Goal: Task Accomplishment & Management: Manage account settings

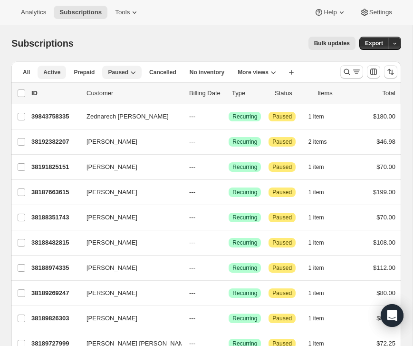
click at [54, 76] on span "Active" at bounding box center [51, 72] width 17 height 8
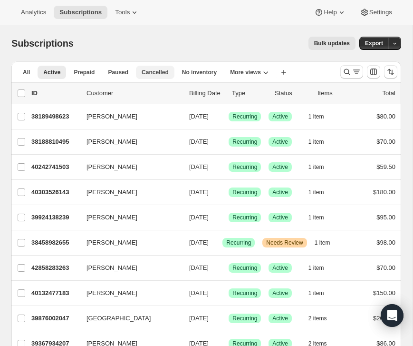
click at [167, 69] on span "Cancelled" at bounding box center [155, 72] width 27 height 8
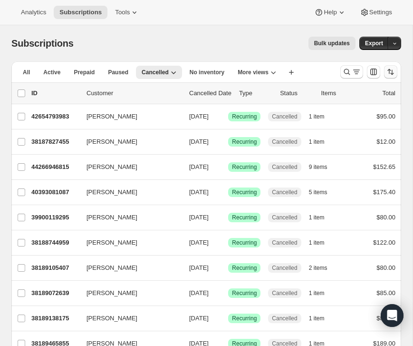
click at [393, 69] on icon "Sort the results" at bounding box center [391, 72] width 10 height 10
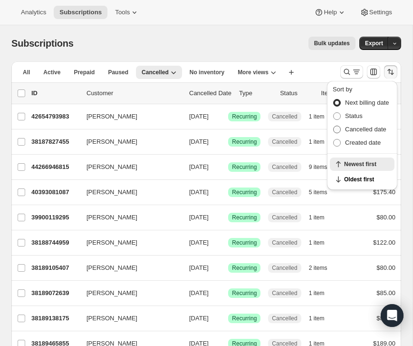
click at [370, 129] on span "Cancelled date" at bounding box center [365, 128] width 41 height 7
click at [334, 126] on input "Cancelled date" at bounding box center [333, 125] width 0 height 0
radio input "true"
click at [373, 178] on span "Newest first" at bounding box center [366, 179] width 45 height 8
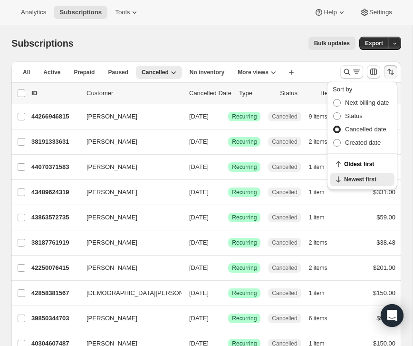
click at [318, 74] on div "All Active Prepaid Paused Cancelled No inventory Needs Review double protein Mo…" at bounding box center [171, 71] width 321 height 21
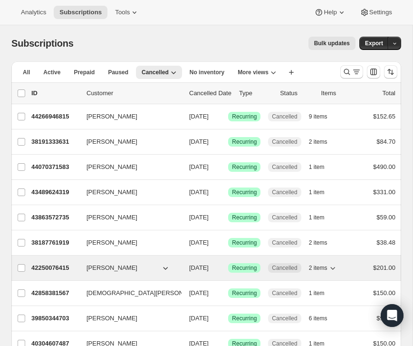
click at [62, 269] on p "42250076415" at bounding box center [55, 268] width 48 height 10
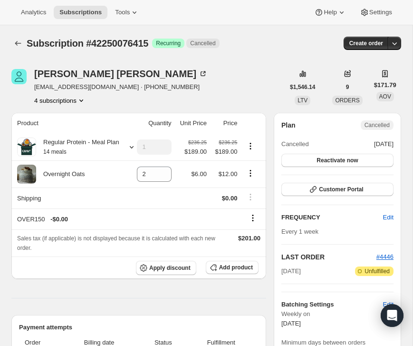
click at [66, 102] on button "4 subscriptions" at bounding box center [60, 101] width 52 height 10
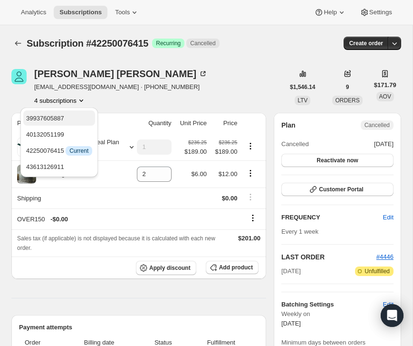
click at [75, 120] on span "39937605887" at bounding box center [59, 119] width 66 height 10
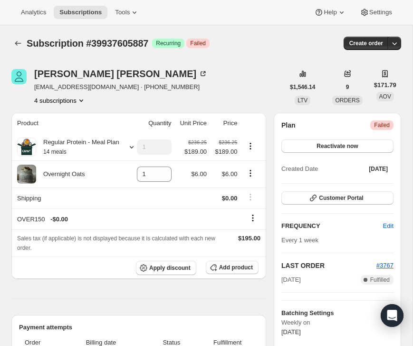
click at [65, 98] on button "4 subscriptions" at bounding box center [60, 101] width 52 height 10
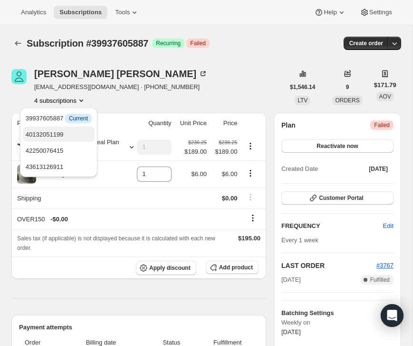
click at [63, 131] on span "40132051199" at bounding box center [45, 134] width 38 height 7
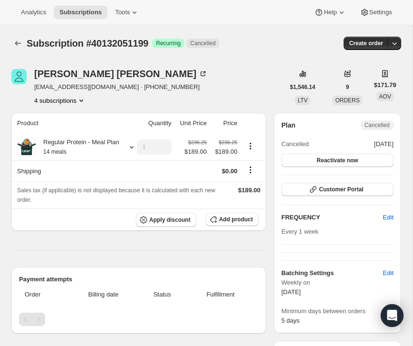
click at [64, 102] on button "4 subscriptions" at bounding box center [60, 101] width 52 height 10
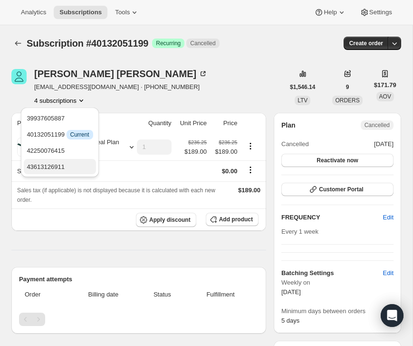
click at [62, 163] on span "43613126911" at bounding box center [46, 166] width 38 height 7
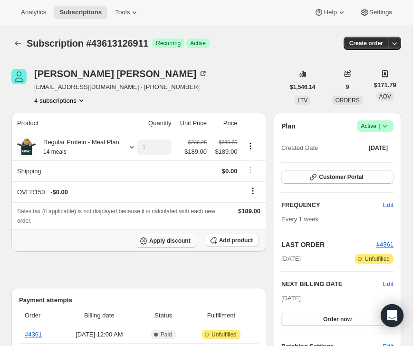
click at [176, 244] on span "Apply discount" at bounding box center [169, 241] width 41 height 8
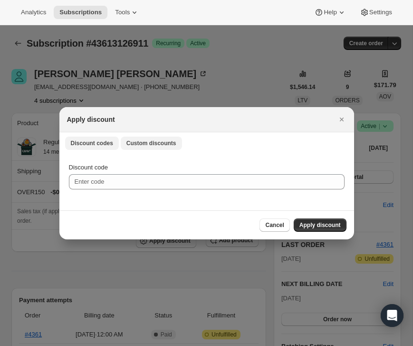
click at [146, 142] on span "Custom discounts" at bounding box center [151, 143] width 50 height 8
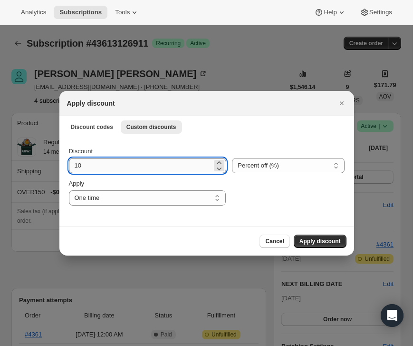
click at [148, 167] on input "10" at bounding box center [141, 165] width 144 height 15
type input "100"
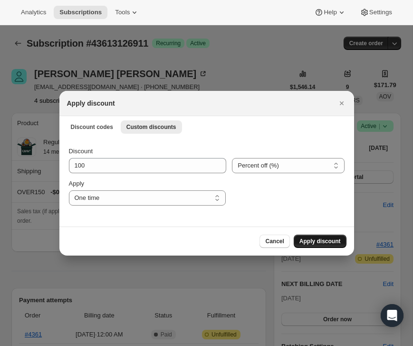
click at [319, 240] on span "Apply discount" at bounding box center [319, 241] width 41 height 8
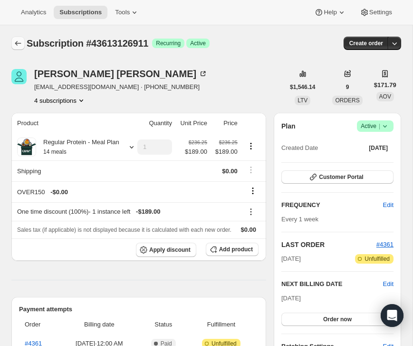
click at [14, 44] on icon "Subscriptions" at bounding box center [18, 43] width 10 height 10
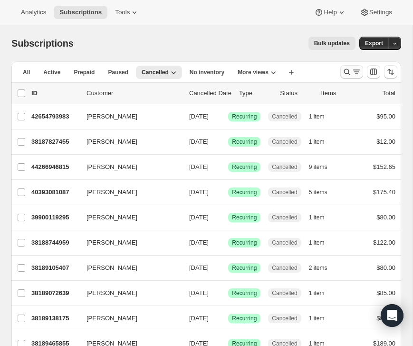
click at [348, 73] on icon "Search and filter results" at bounding box center [347, 72] width 10 height 10
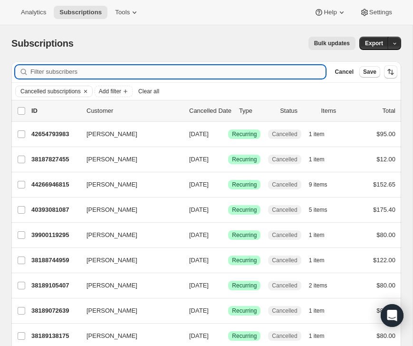
click at [221, 73] on input "Filter subscribers" at bounding box center [177, 71] width 295 height 13
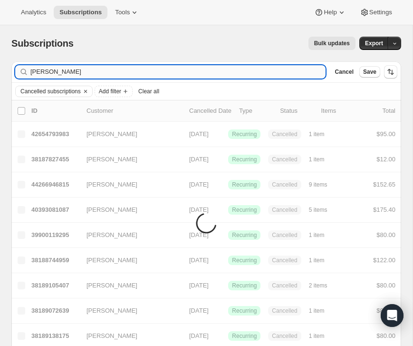
type input "maureen"
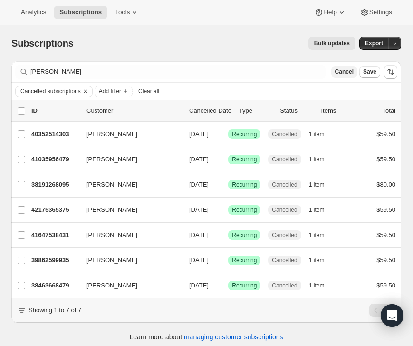
click at [341, 71] on span "Cancel" at bounding box center [344, 72] width 19 height 8
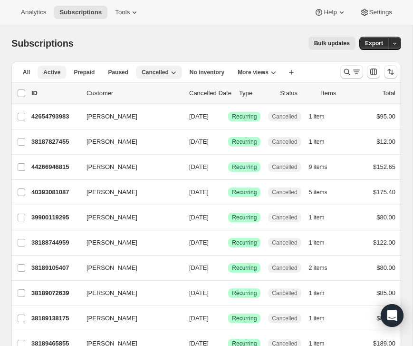
click at [50, 71] on span "Active" at bounding box center [51, 72] width 17 height 8
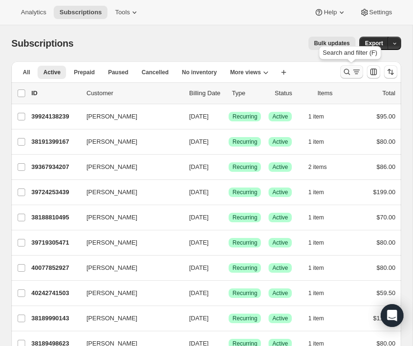
click at [350, 72] on icon "Search and filter results" at bounding box center [347, 72] width 10 height 10
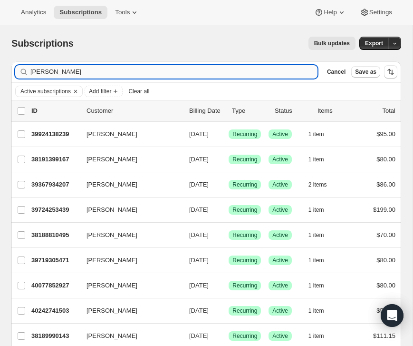
type input "maureen"
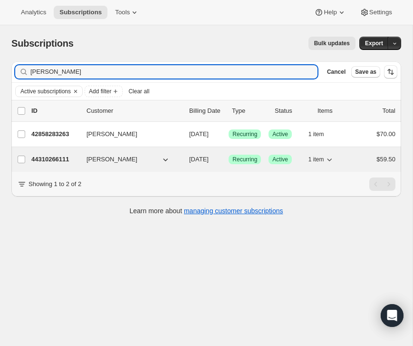
click at [52, 160] on p "44310266111" at bounding box center [55, 159] width 48 height 10
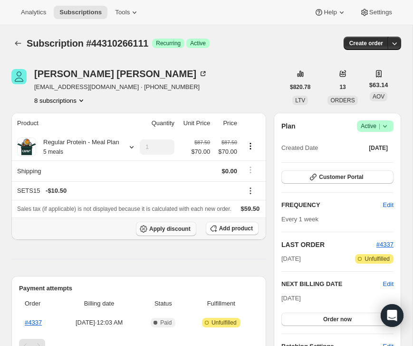
click at [178, 232] on span "Apply discount" at bounding box center [169, 229] width 41 height 8
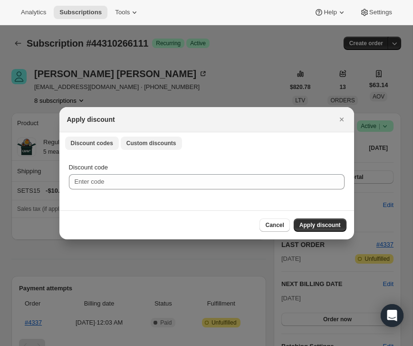
click at [153, 142] on span "Custom discounts" at bounding box center [151, 143] width 50 height 8
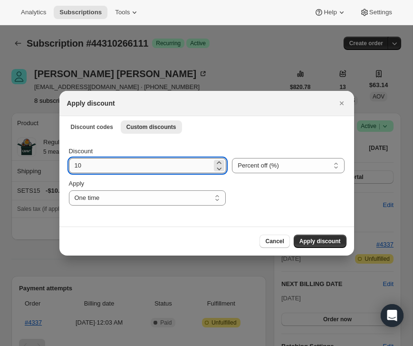
click at [144, 169] on input "10" at bounding box center [141, 165] width 144 height 15
type input "100"
click at [312, 239] on span "Apply discount" at bounding box center [319, 241] width 41 height 8
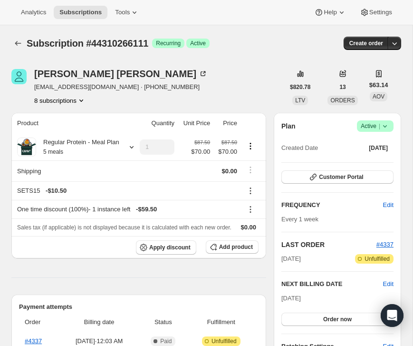
click at [75, 99] on button "8 subscriptions" at bounding box center [60, 101] width 52 height 10
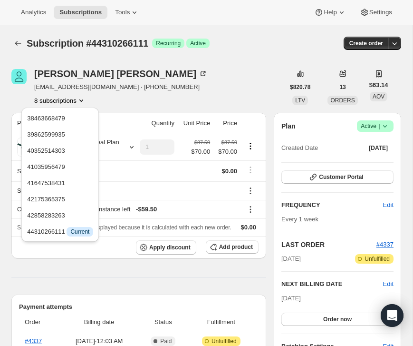
click at [175, 95] on div "Maureen Baccarella Chloetobey123@aol.com · +15512229034 8 subscriptions" at bounding box center [147, 87] width 273 height 36
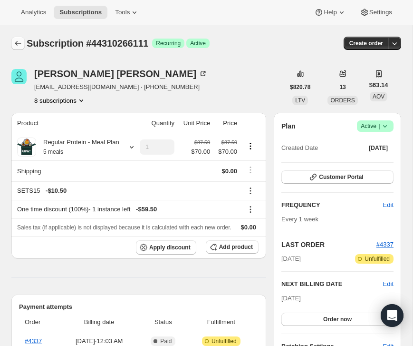
click at [19, 45] on icon "Subscriptions" at bounding box center [18, 43] width 10 height 10
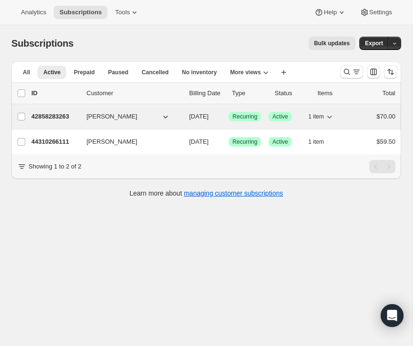
click at [137, 116] on span "Maureen Baccarella" at bounding box center [112, 117] width 51 height 10
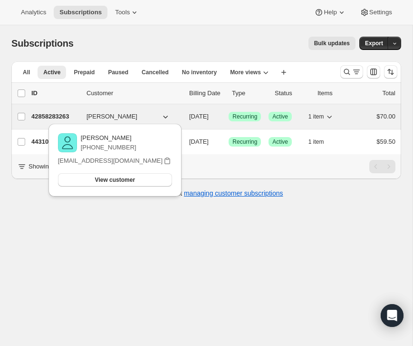
click at [50, 118] on p "42858283263" at bounding box center [55, 117] width 48 height 10
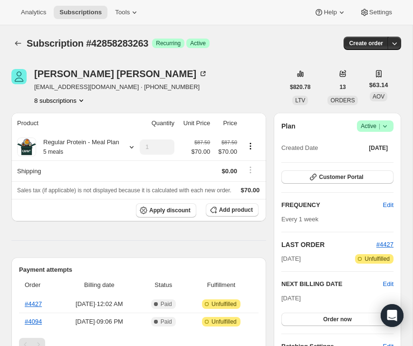
click at [381, 127] on icon at bounding box center [385, 126] width 10 height 10
click at [380, 163] on span "Cancel subscription" at bounding box center [373, 160] width 54 height 7
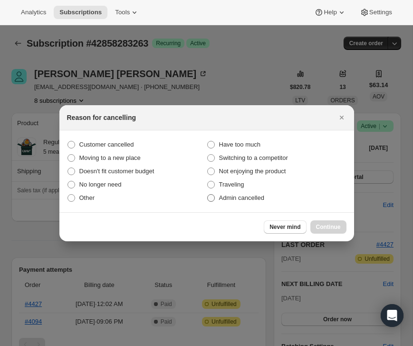
click at [247, 198] on span "Admin cancelled" at bounding box center [241, 197] width 45 height 7
click at [208, 194] on input "Admin cancelled" at bounding box center [207, 194] width 0 height 0
radio input "true"
click at [328, 224] on span "Continue" at bounding box center [328, 227] width 25 height 8
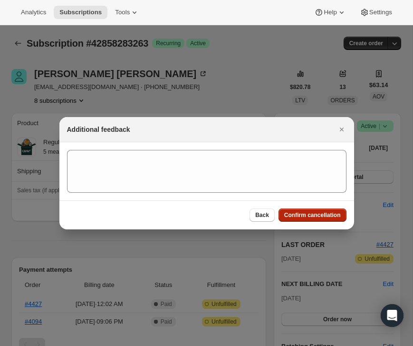
click at [327, 213] on span "Confirm cancellation" at bounding box center [312, 215] width 57 height 8
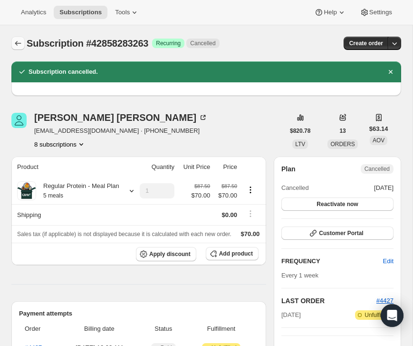
click at [14, 46] on icon "Subscriptions" at bounding box center [18, 43] width 10 height 10
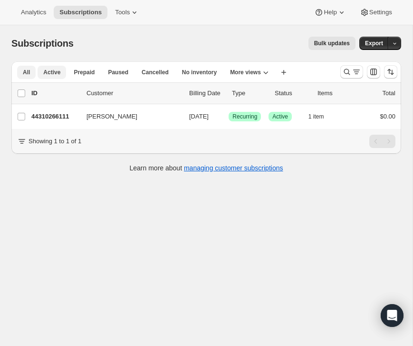
click at [32, 73] on button "All" at bounding box center [26, 72] width 19 height 13
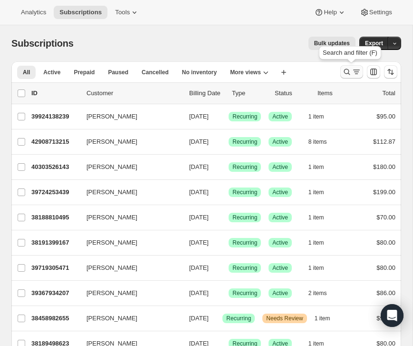
click at [345, 75] on icon "Search and filter results" at bounding box center [347, 72] width 10 height 10
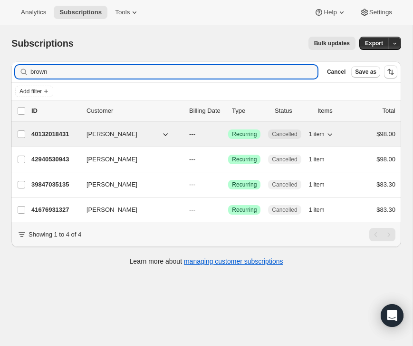
type input "brown"
click at [47, 134] on p "40132018431" at bounding box center [55, 134] width 48 height 10
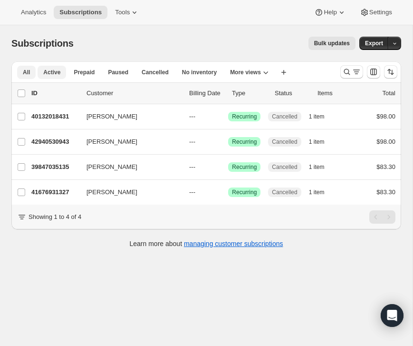
click at [50, 70] on span "Active" at bounding box center [51, 72] width 17 height 8
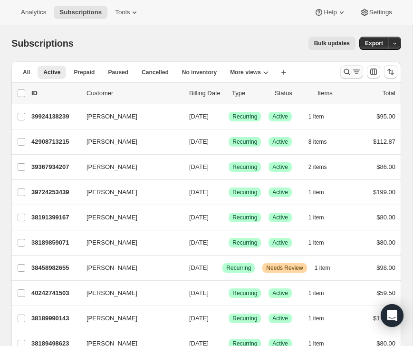
click at [349, 71] on icon "Search and filter results" at bounding box center [347, 72] width 10 height 10
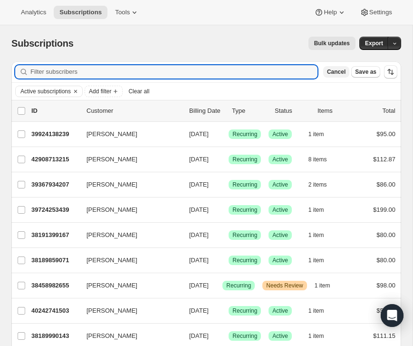
click at [334, 72] on span "Cancel" at bounding box center [336, 72] width 19 height 8
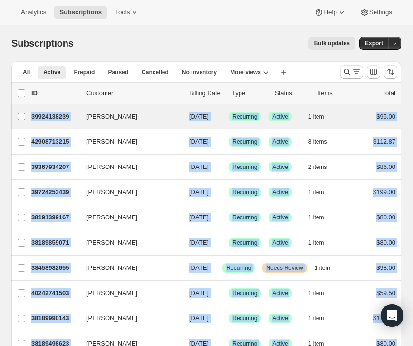
drag, startPoint x: 400, startPoint y: 278, endPoint x: 20, endPoint y: 118, distance: 412.0
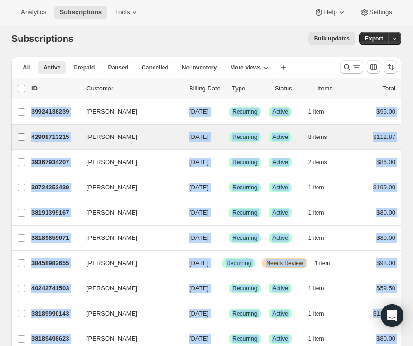
copy ul "[PERSON_NAME] 39924138239 [PERSON_NAME] [DATE] Success Recurring Success Active…"
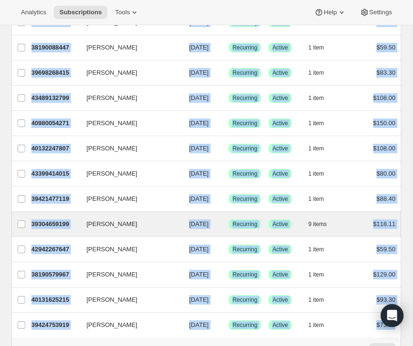
scroll to position [1088, 0]
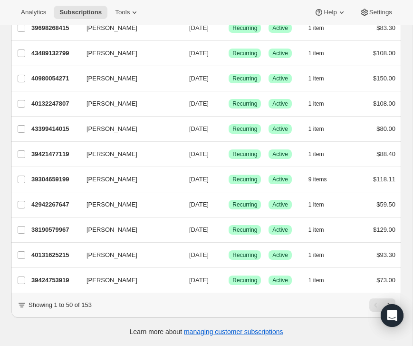
click at [328, 316] on div "Showing 1 to 50 of 153" at bounding box center [206, 304] width 390 height 25
click at [390, 301] on icon "Next" at bounding box center [389, 305] width 10 height 10
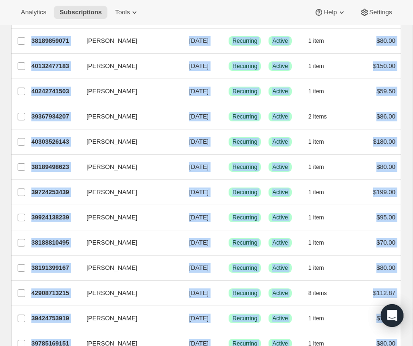
scroll to position [0, 0]
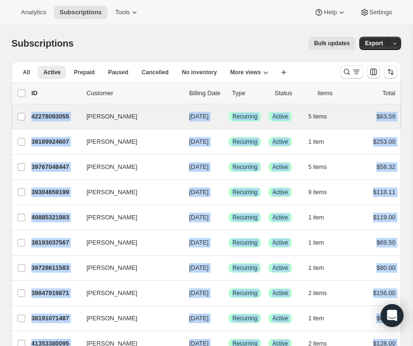
drag, startPoint x: 404, startPoint y: 282, endPoint x: 58, endPoint y: 124, distance: 380.5
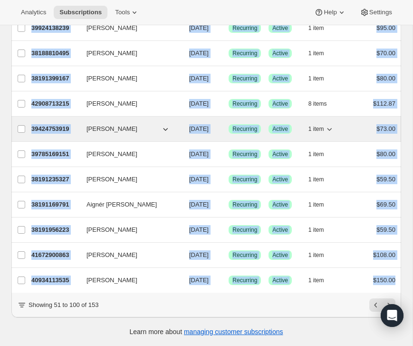
scroll to position [1088, 0]
copy ul "[PERSON_NAME] 42278093055 [PERSON_NAME] [DATE] Success Recurring Success Active…"
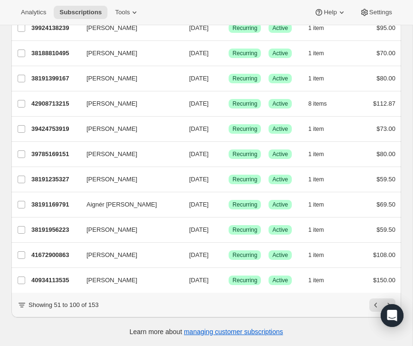
drag, startPoint x: 332, startPoint y: 308, endPoint x: 336, endPoint y: 305, distance: 5.4
click at [332, 308] on div "Showing 51 to 100 of 153" at bounding box center [206, 304] width 378 height 13
click at [388, 300] on icon "Next" at bounding box center [389, 305] width 10 height 10
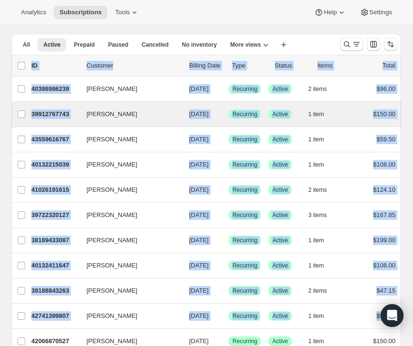
scroll to position [0, 0]
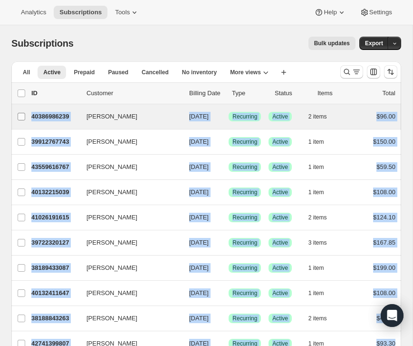
drag, startPoint x: 402, startPoint y: 144, endPoint x: 29, endPoint y: 109, distance: 374.2
copy ul "[PERSON_NAME] 40386986239 [PERSON_NAME] [DATE] Success Recurring Success Active…"
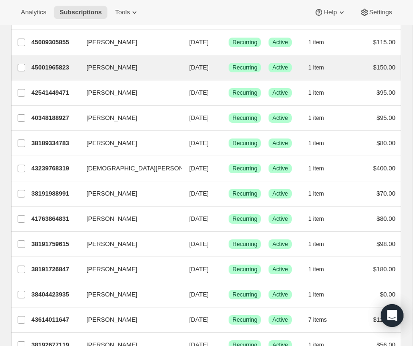
scroll to position [856, 0]
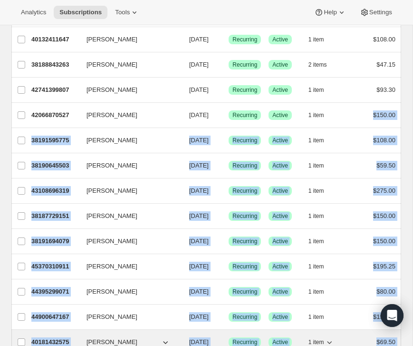
scroll to position [253, 0]
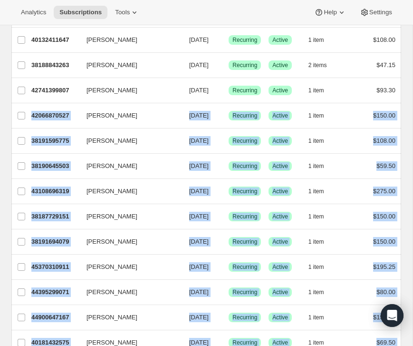
drag, startPoint x: 403, startPoint y: 123, endPoint x: 8, endPoint y: 109, distance: 395.2
copy ul "[PERSON_NAME] 42066870527 [PERSON_NAME] [DATE] Success Recurring Success Active…"
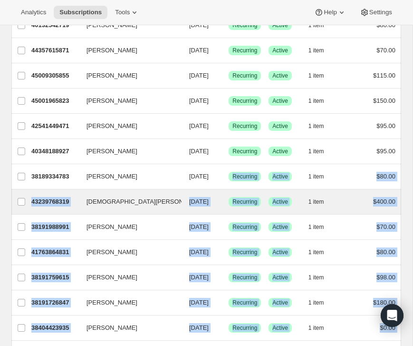
scroll to position [819, 0]
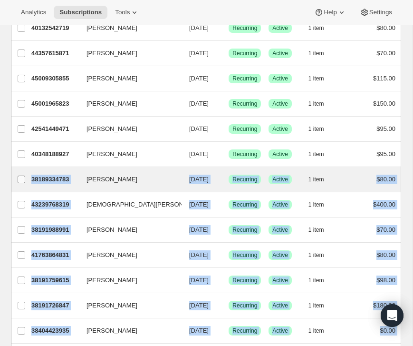
drag, startPoint x: 405, startPoint y: 215, endPoint x: 17, endPoint y: 170, distance: 390.9
copy ul "[PERSON_NAME] 38189334783 [PERSON_NAME] [DATE] Success Recurring Success Active…"
